Goal: Information Seeking & Learning: Learn about a topic

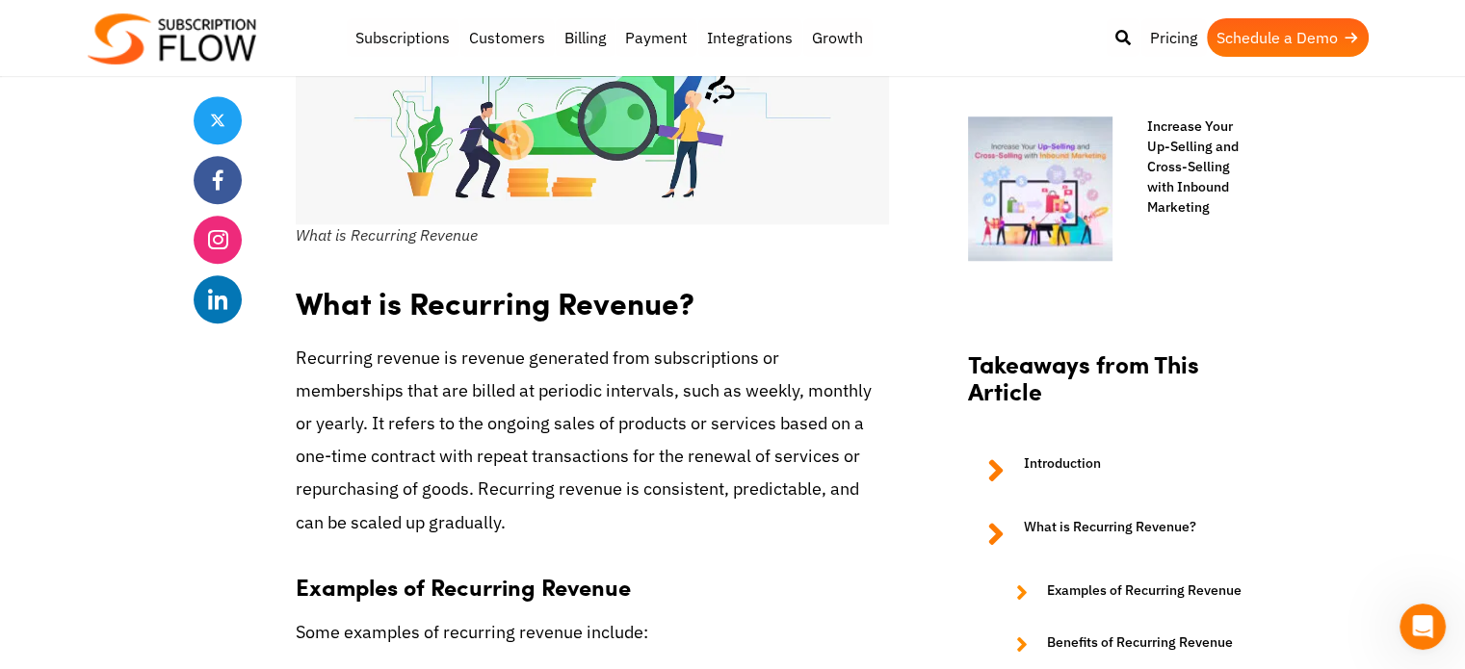
scroll to position [1734, 0]
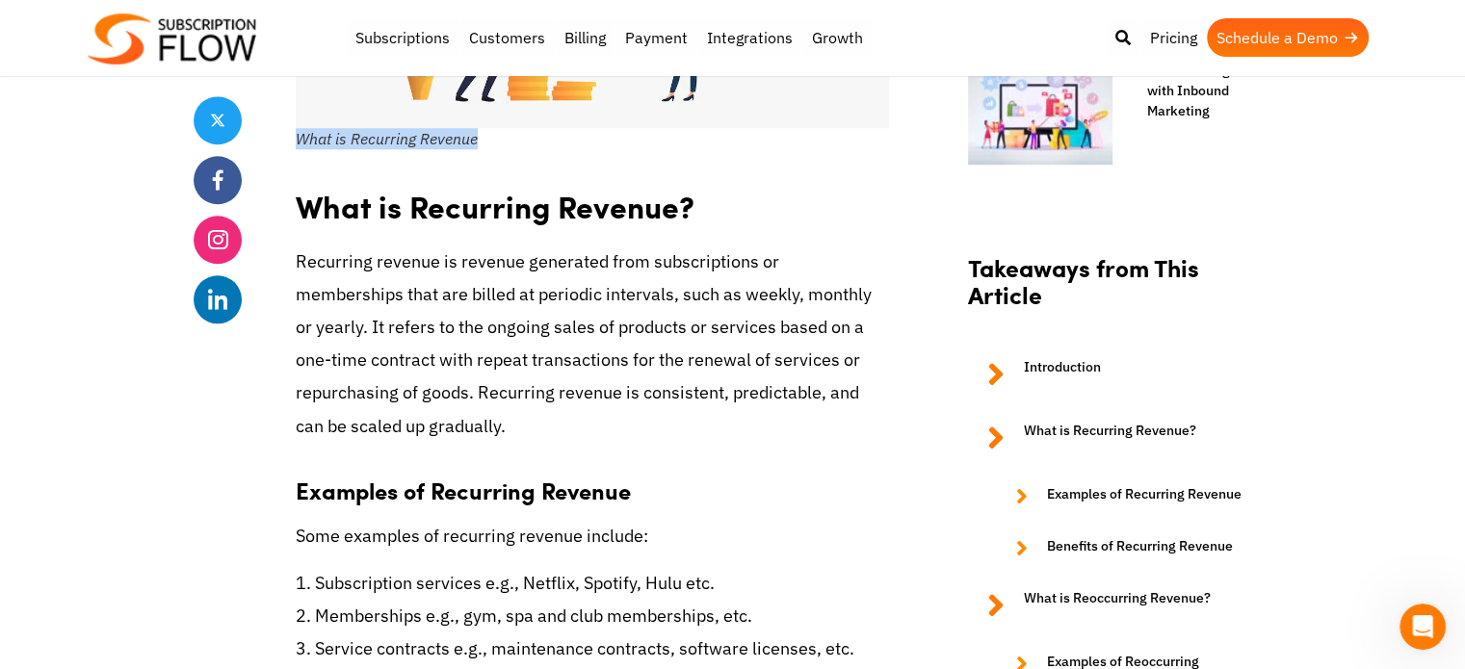
drag, startPoint x: 300, startPoint y: 140, endPoint x: 516, endPoint y: 145, distance: 216.8
click at [512, 143] on figcaption "What is Recurring Revenue" at bounding box center [592, 138] width 593 height 21
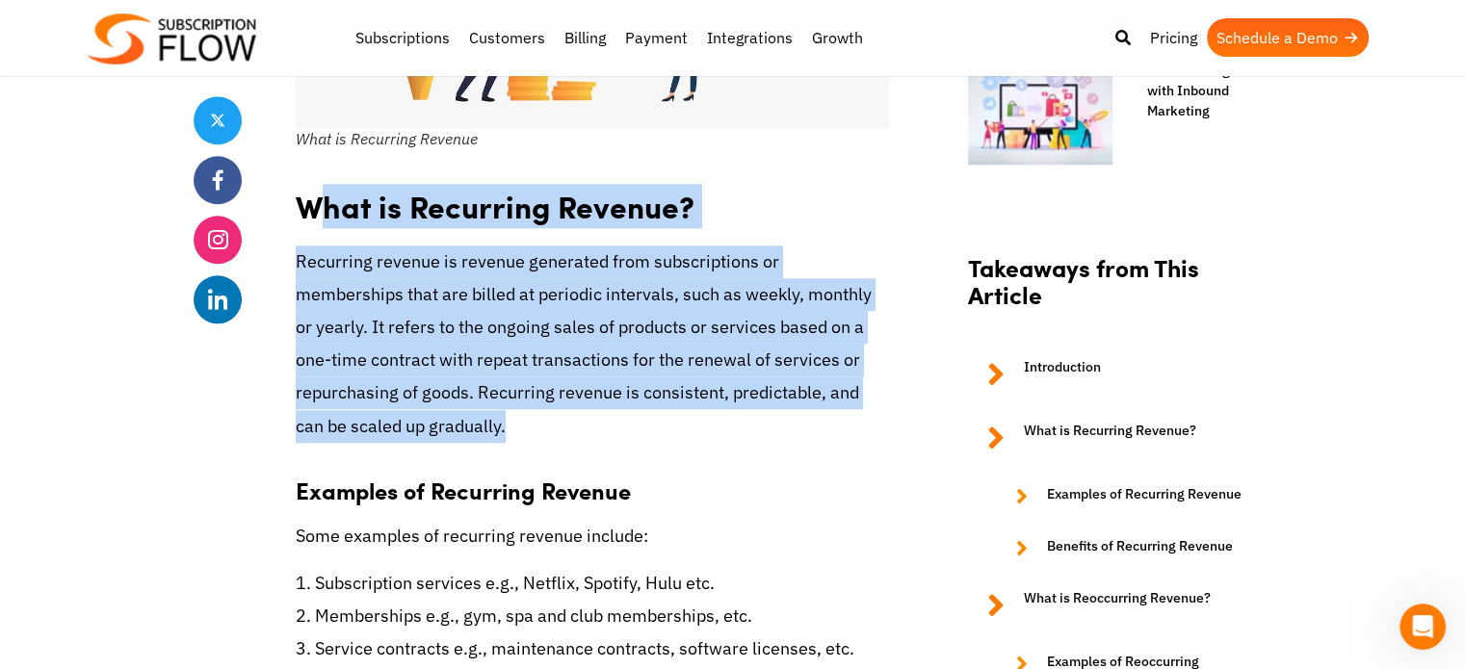
drag, startPoint x: 312, startPoint y: 205, endPoint x: 903, endPoint y: 401, distance: 622.9
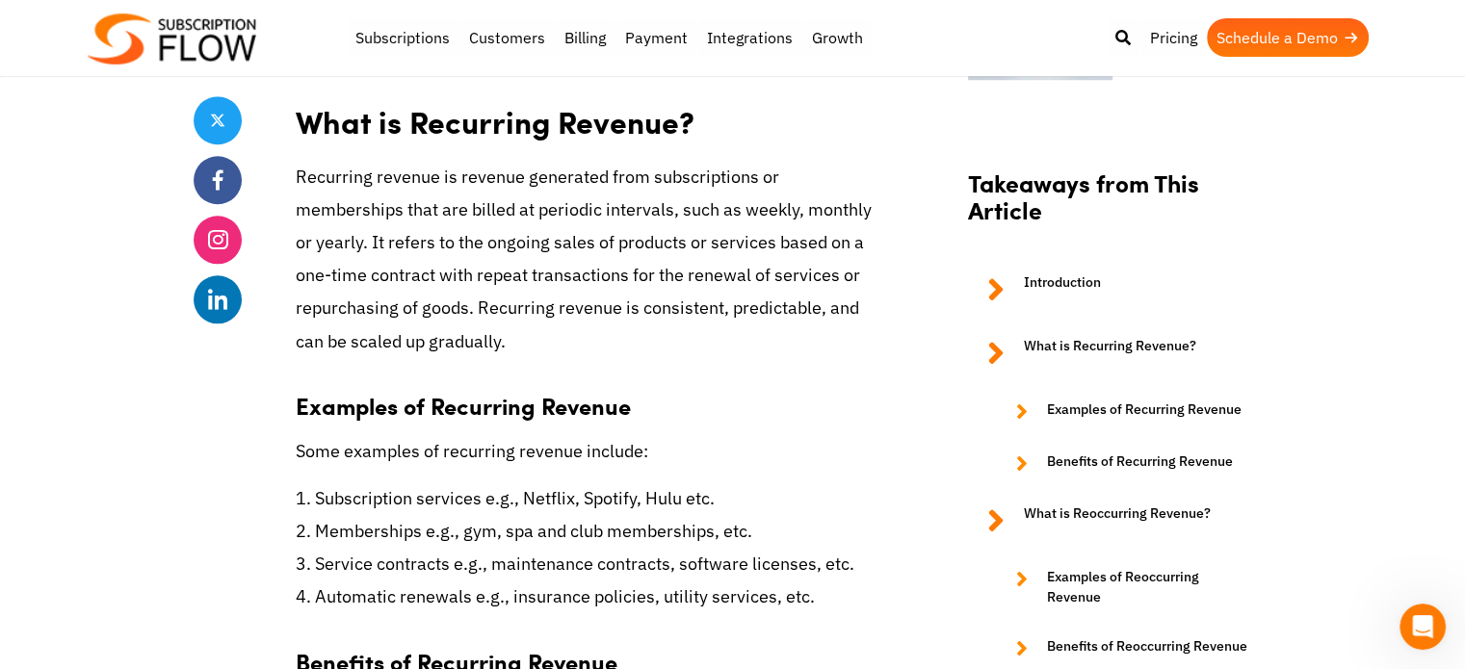
scroll to position [1830, 0]
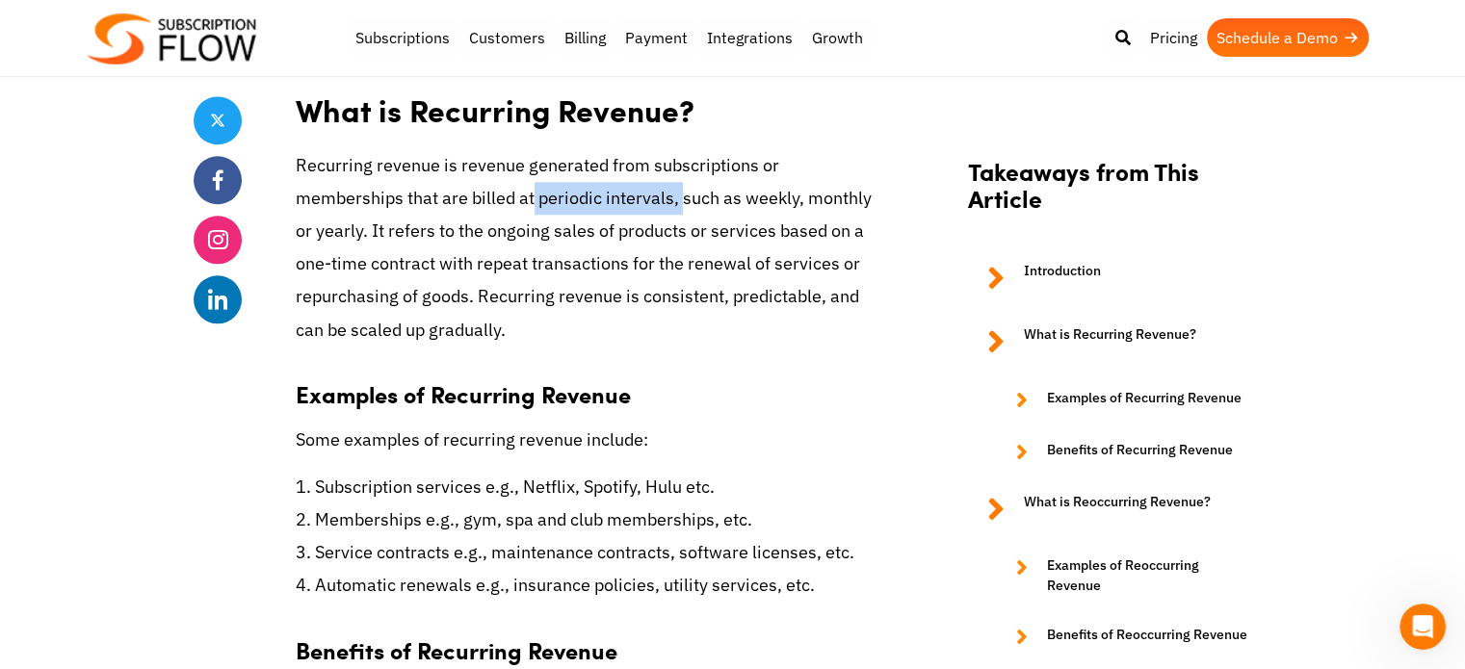
drag, startPoint x: 418, startPoint y: 192, endPoint x: 566, endPoint y: 199, distance: 148.5
click at [566, 199] on p "Recurring revenue is revenue generated from subscriptions or memberships that a…" at bounding box center [592, 247] width 593 height 197
click at [827, 288] on p "Recurring revenue is revenue generated from subscriptions or memberships that a…" at bounding box center [592, 247] width 593 height 197
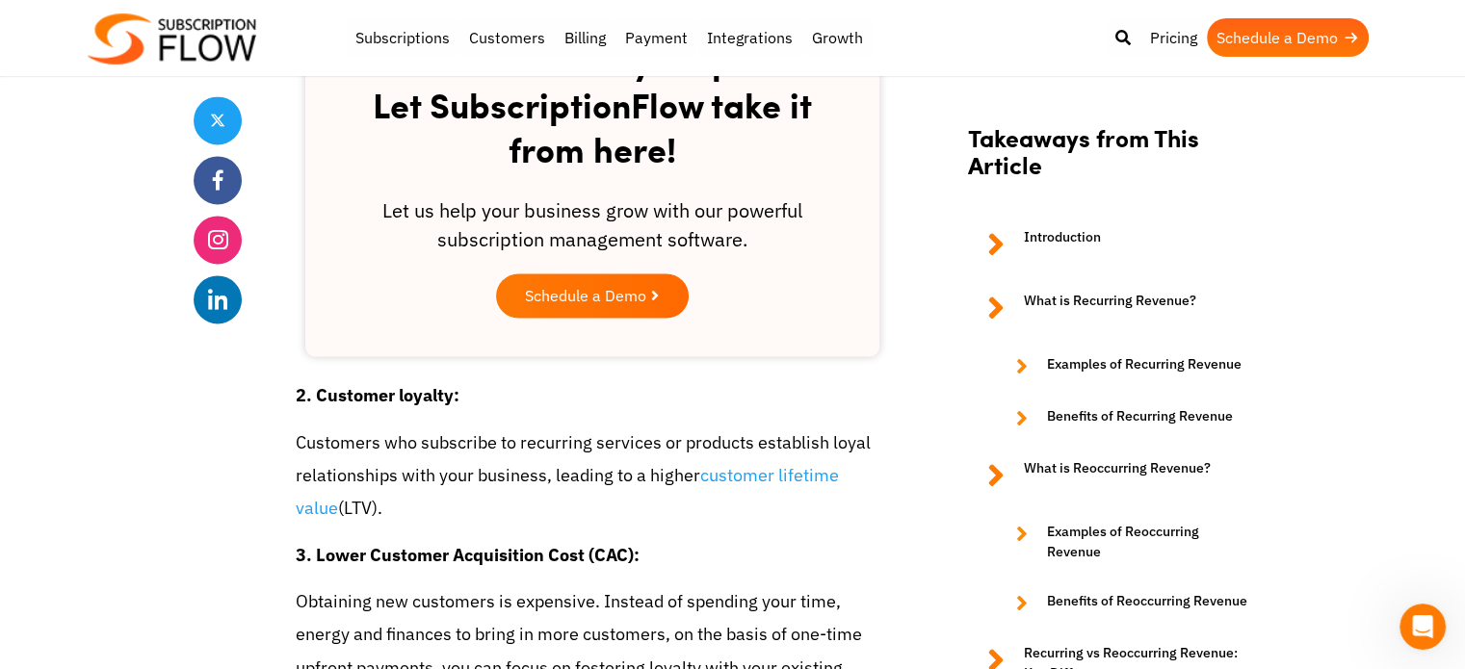
scroll to position [3082, 0]
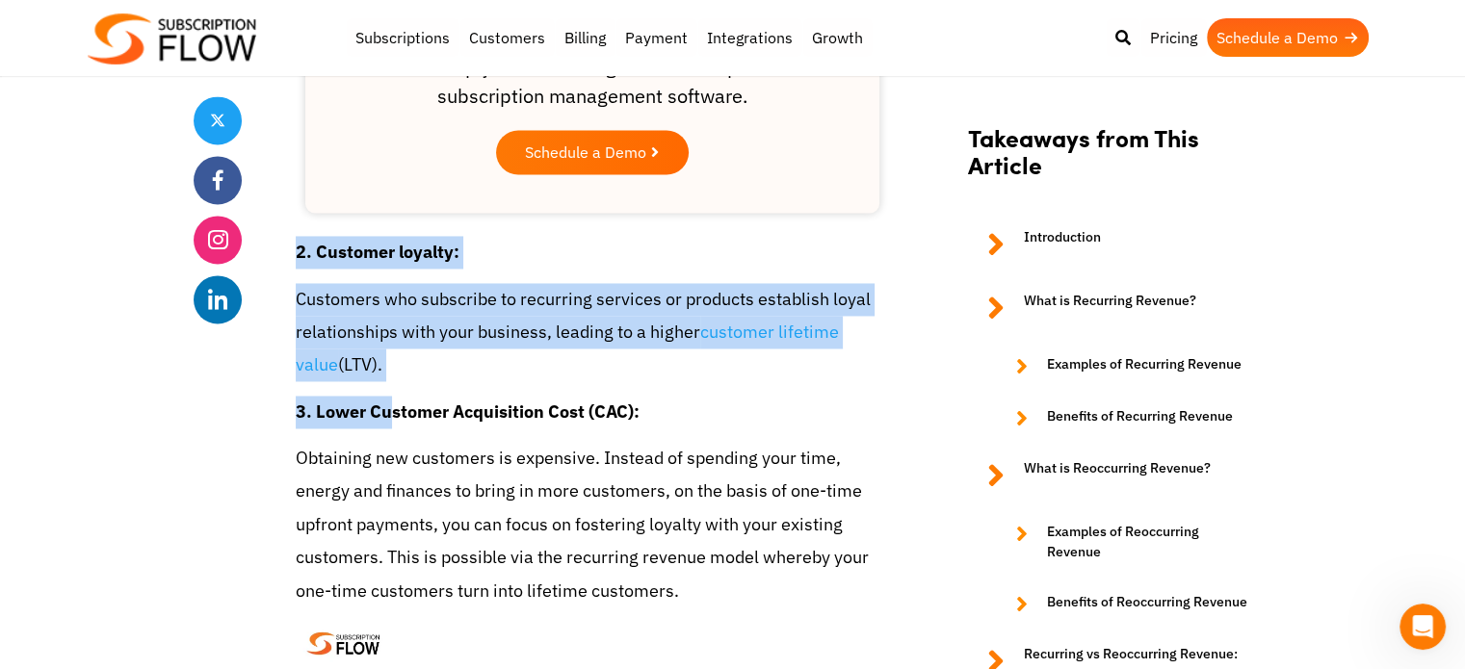
drag, startPoint x: 293, startPoint y: 217, endPoint x: 397, endPoint y: 369, distance: 184.3
click at [435, 333] on p "Customers who subscribe to recurring services or products establish loyal relat…" at bounding box center [592, 332] width 593 height 99
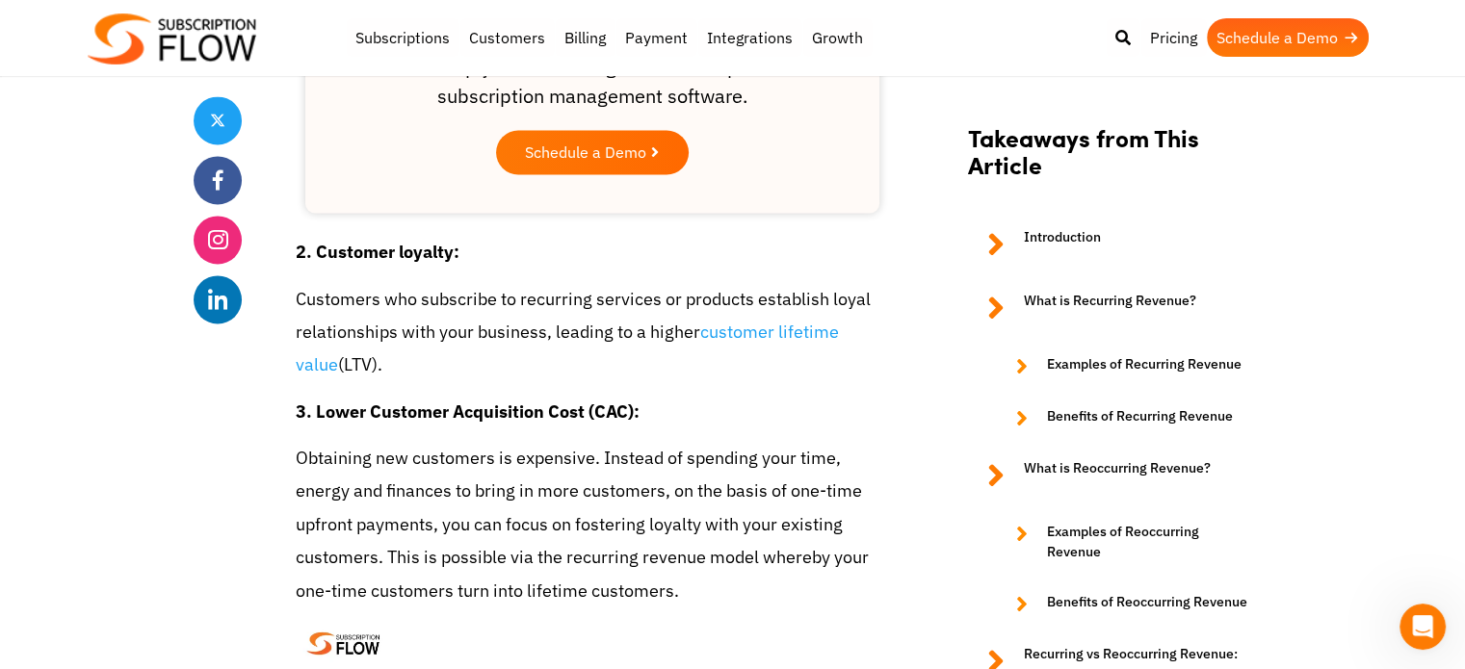
click at [696, 396] on p "3. Lower Customer Acquisition Cost (CAC):" at bounding box center [592, 412] width 593 height 33
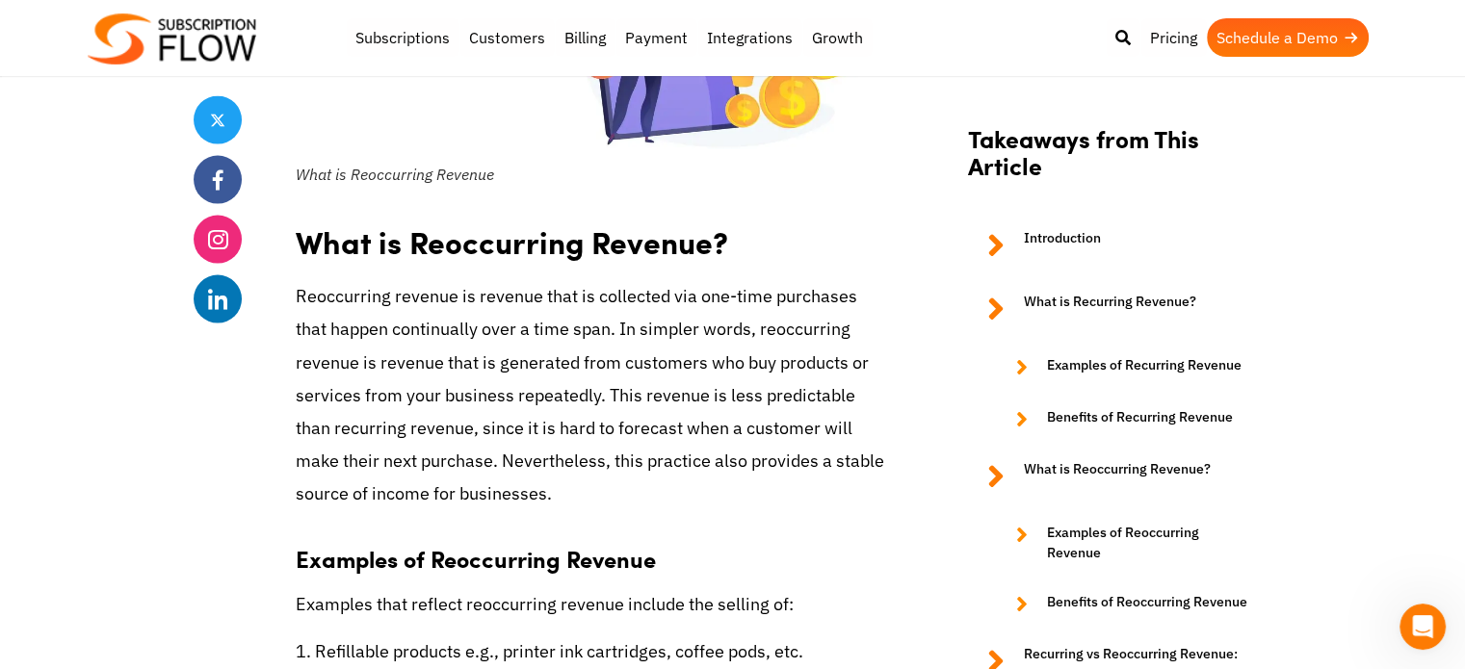
scroll to position [3949, 0]
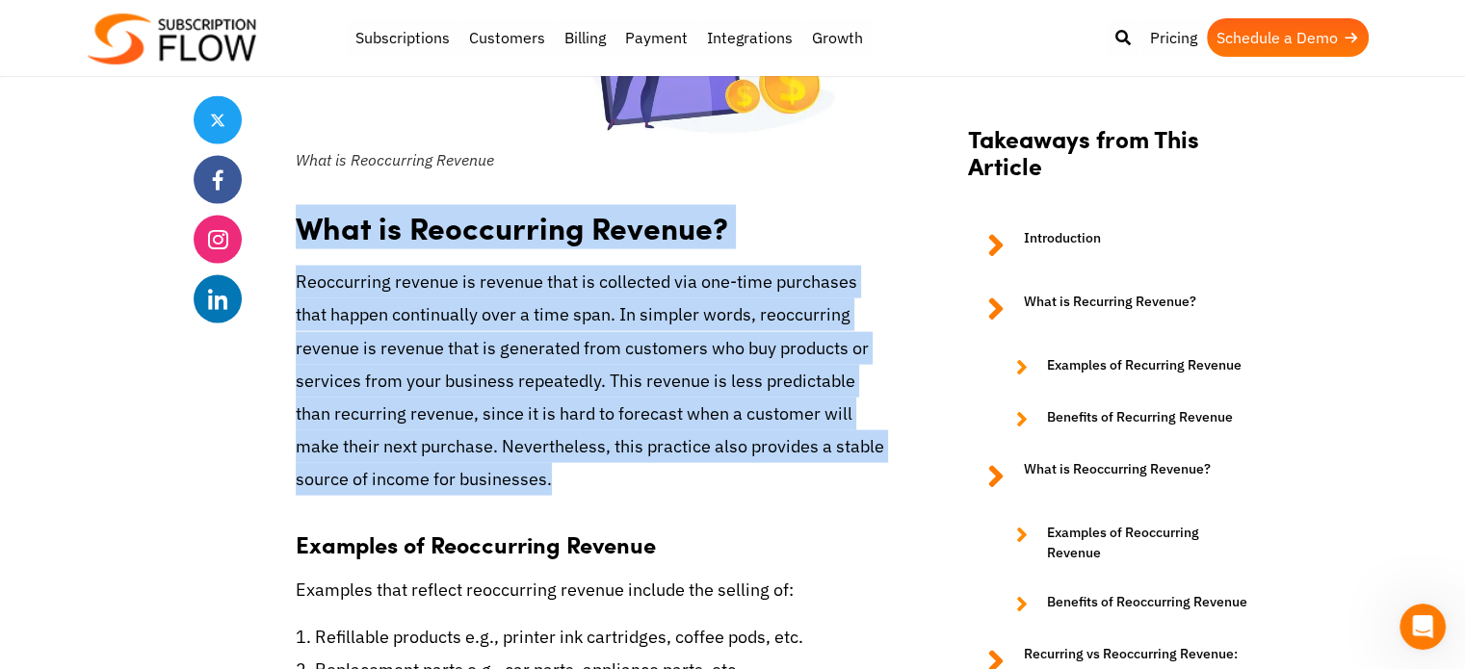
drag, startPoint x: 522, startPoint y: 442, endPoint x: 308, endPoint y: 188, distance: 332.2
drag, startPoint x: 474, startPoint y: 203, endPoint x: 470, endPoint y: 227, distance: 24.4
click at [473, 203] on h2 "What is Reoccurring Revenue?" at bounding box center [592, 221] width 593 height 61
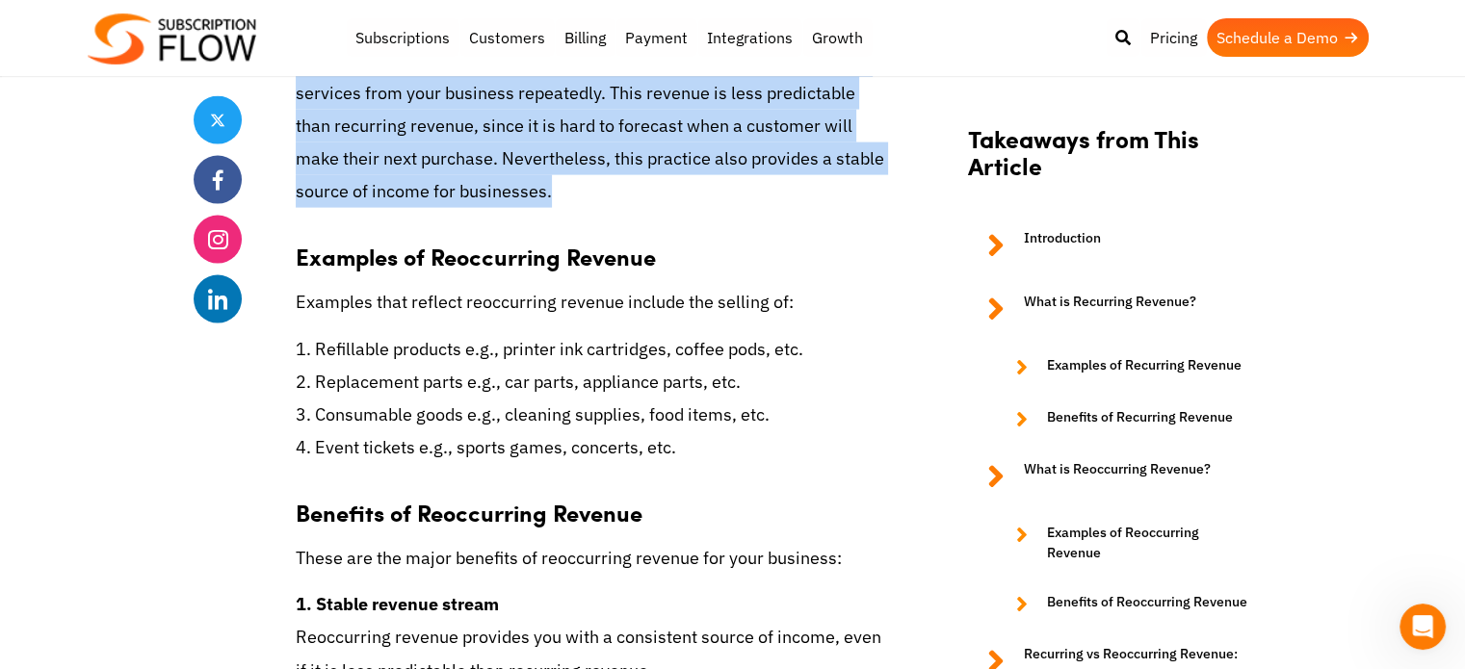
scroll to position [4238, 0]
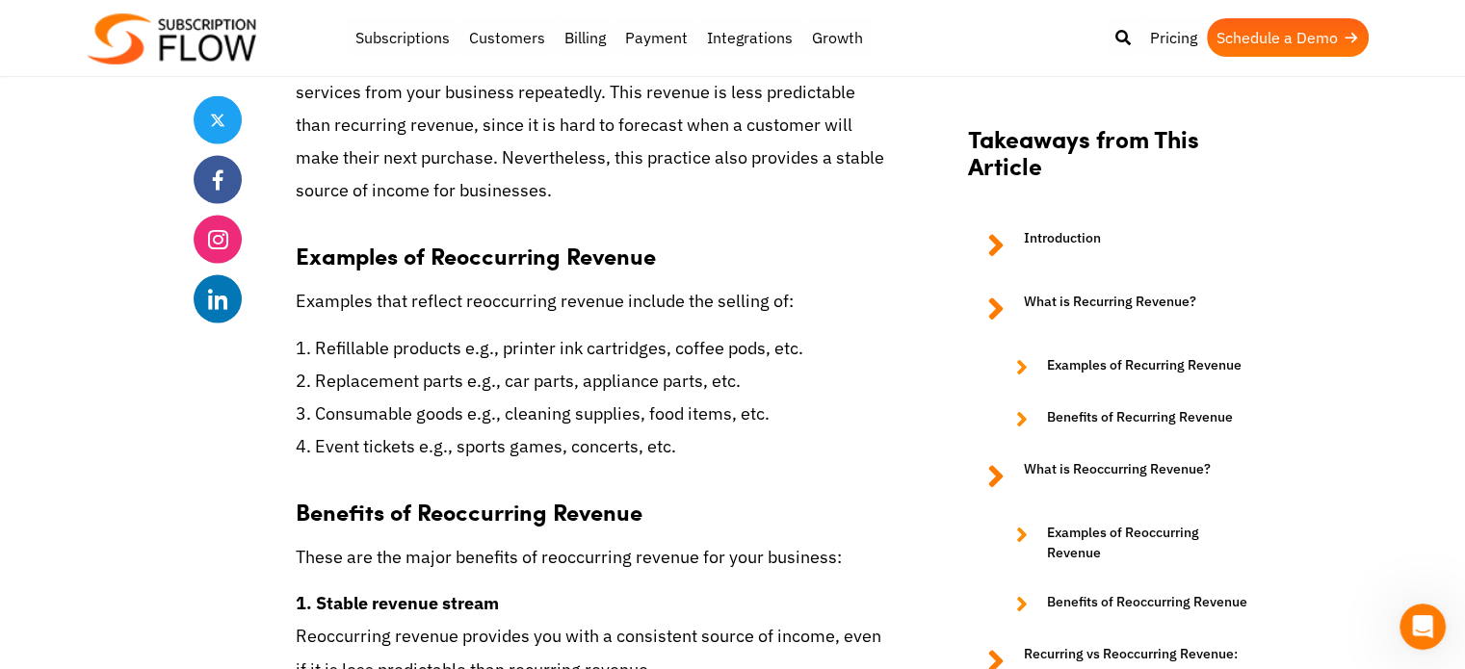
click at [836, 333] on p "1. Refillable products e.g., printer ink cartridges, coffee pods, etc. 2. Repla…" at bounding box center [592, 398] width 593 height 132
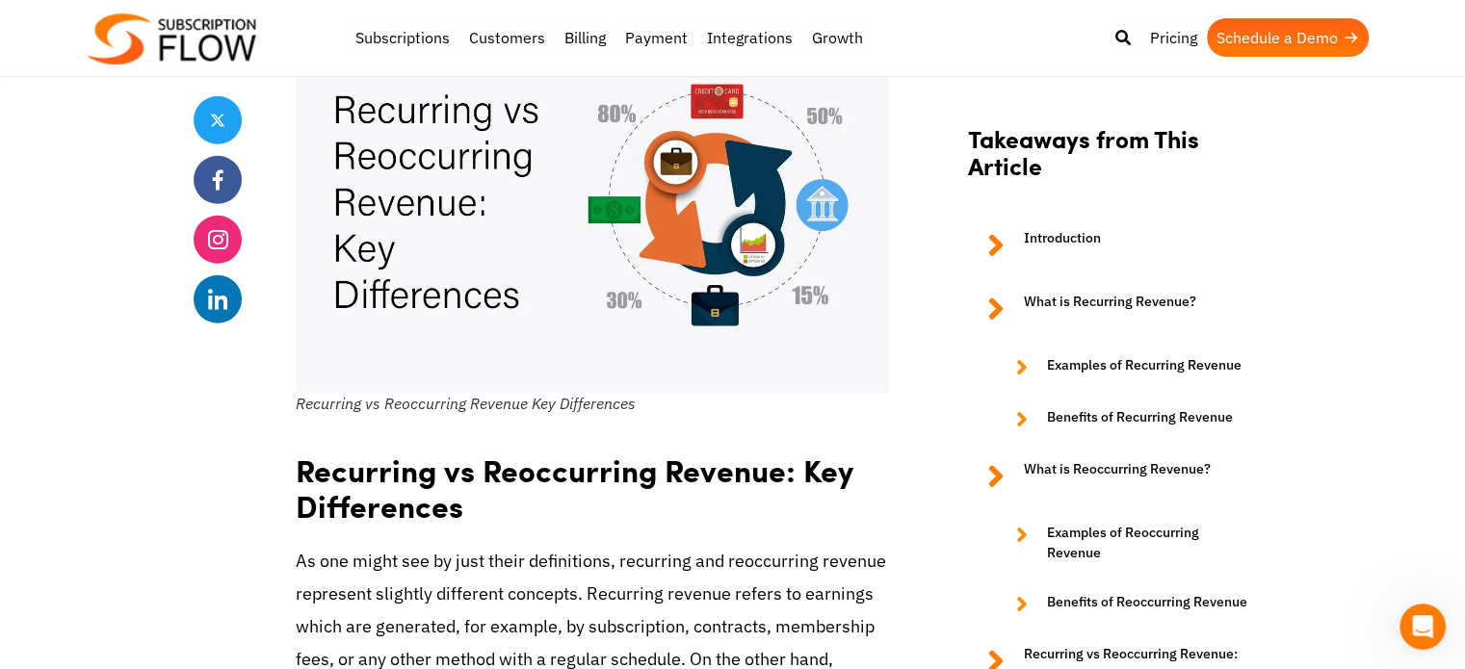
scroll to position [5105, 0]
